Goal: Navigation & Orientation: Find specific page/section

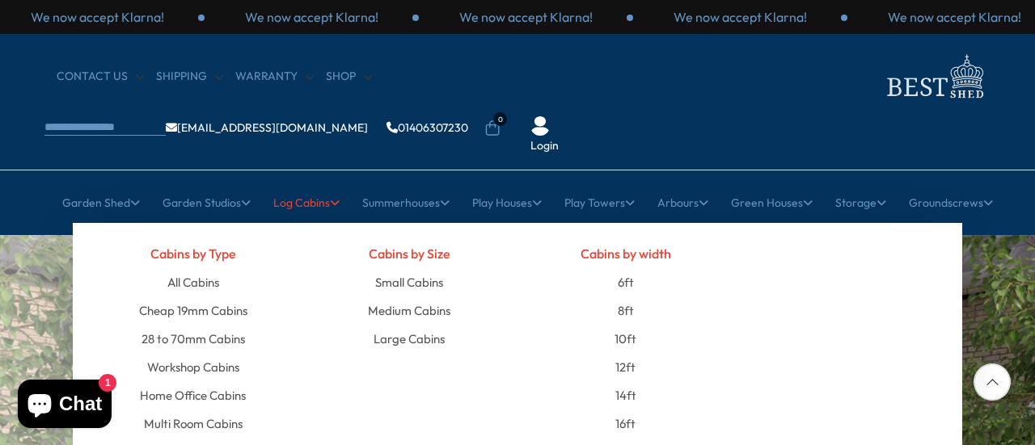
click at [309, 183] on link "Log Cabins" at bounding box center [306, 203] width 66 height 40
click at [200, 268] on link "All Cabins" at bounding box center [193, 282] width 52 height 28
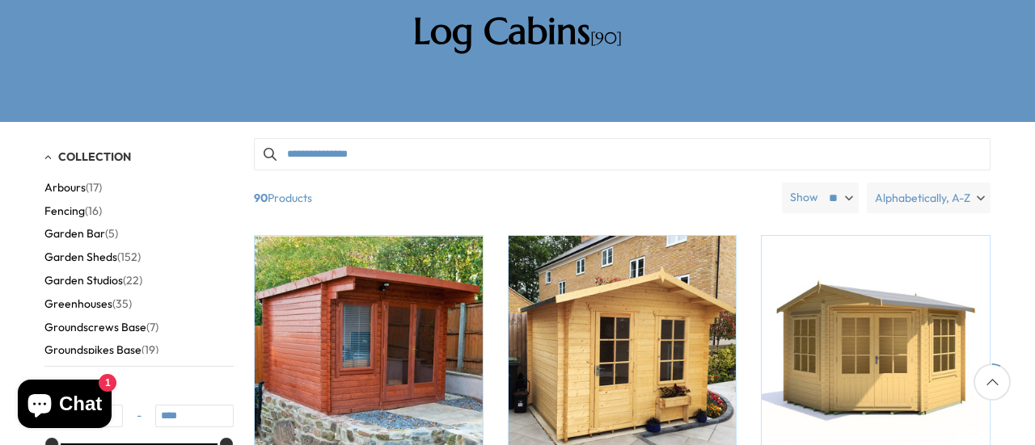
scroll to position [162, 0]
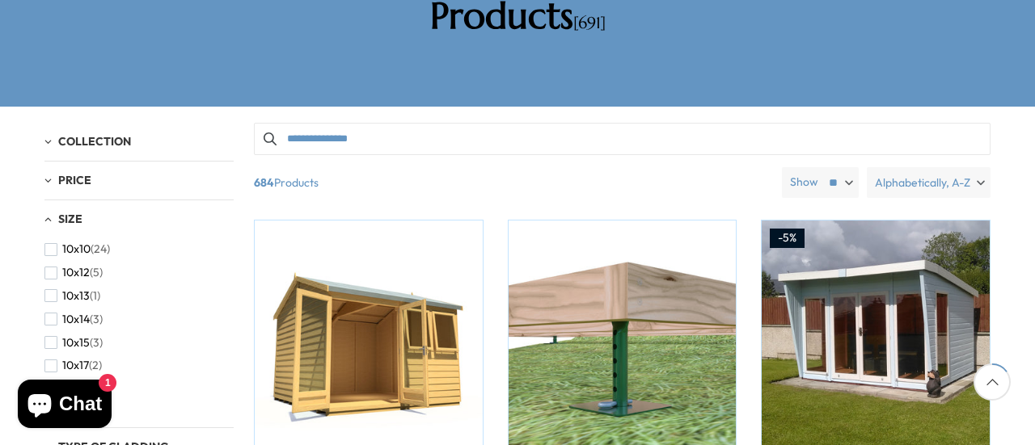
scroll to position [323, 0]
